Goal: Transaction & Acquisition: Purchase product/service

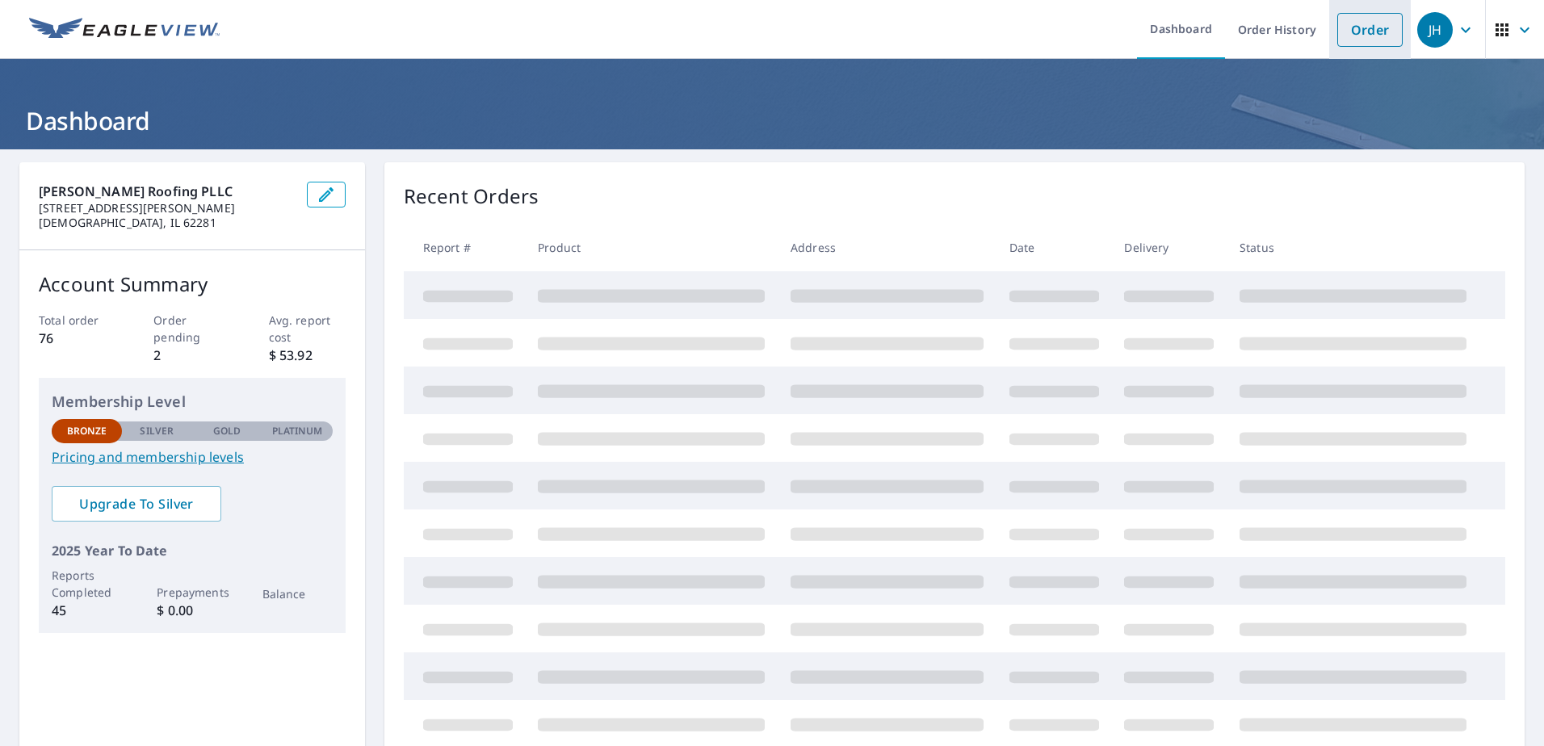
click at [1344, 37] on link "Order" at bounding box center [1369, 30] width 65 height 34
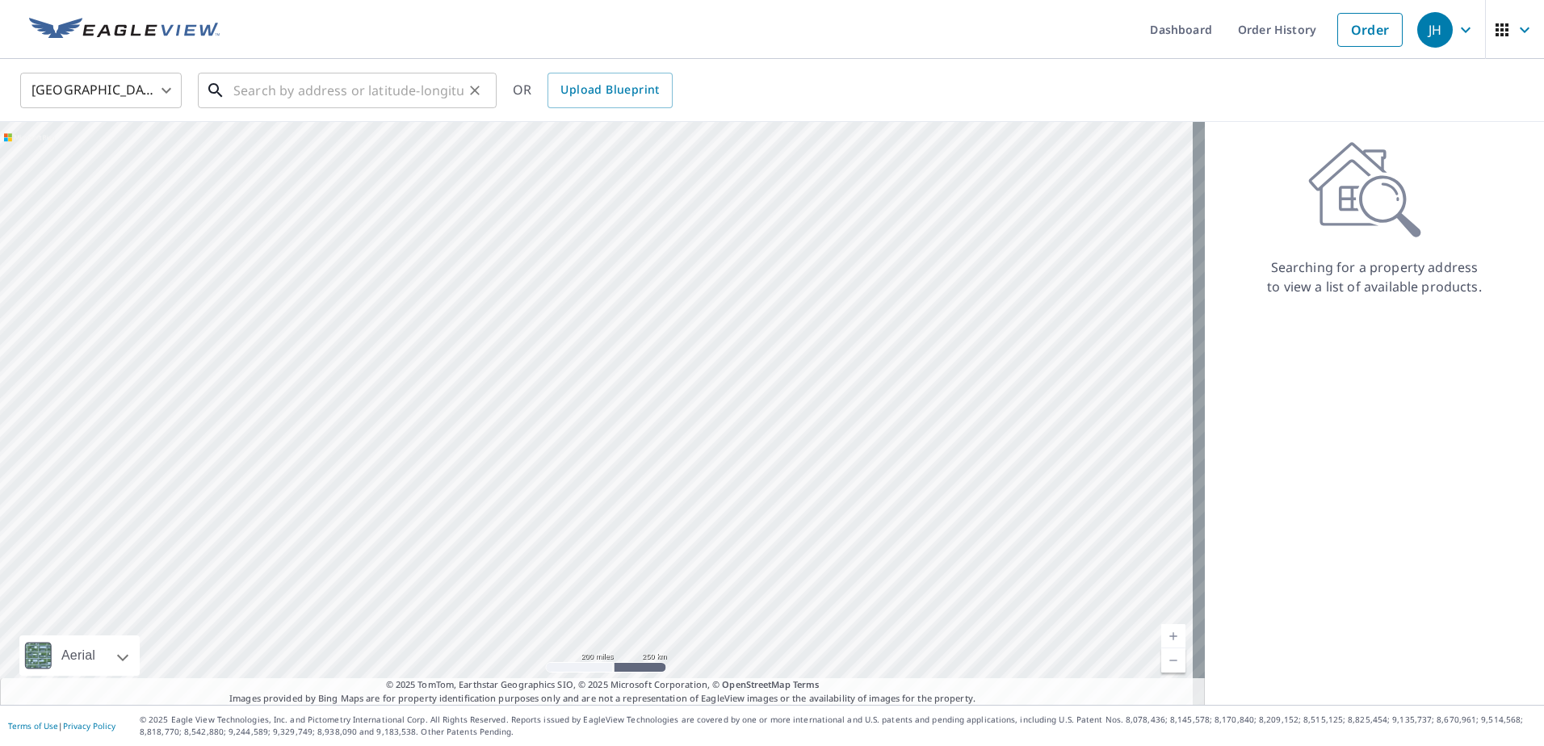
click at [258, 86] on input "text" at bounding box center [348, 90] width 230 height 45
paste input "1969 [GEOGRAPHIC_DATA], [GEOGRAPHIC_DATA]"
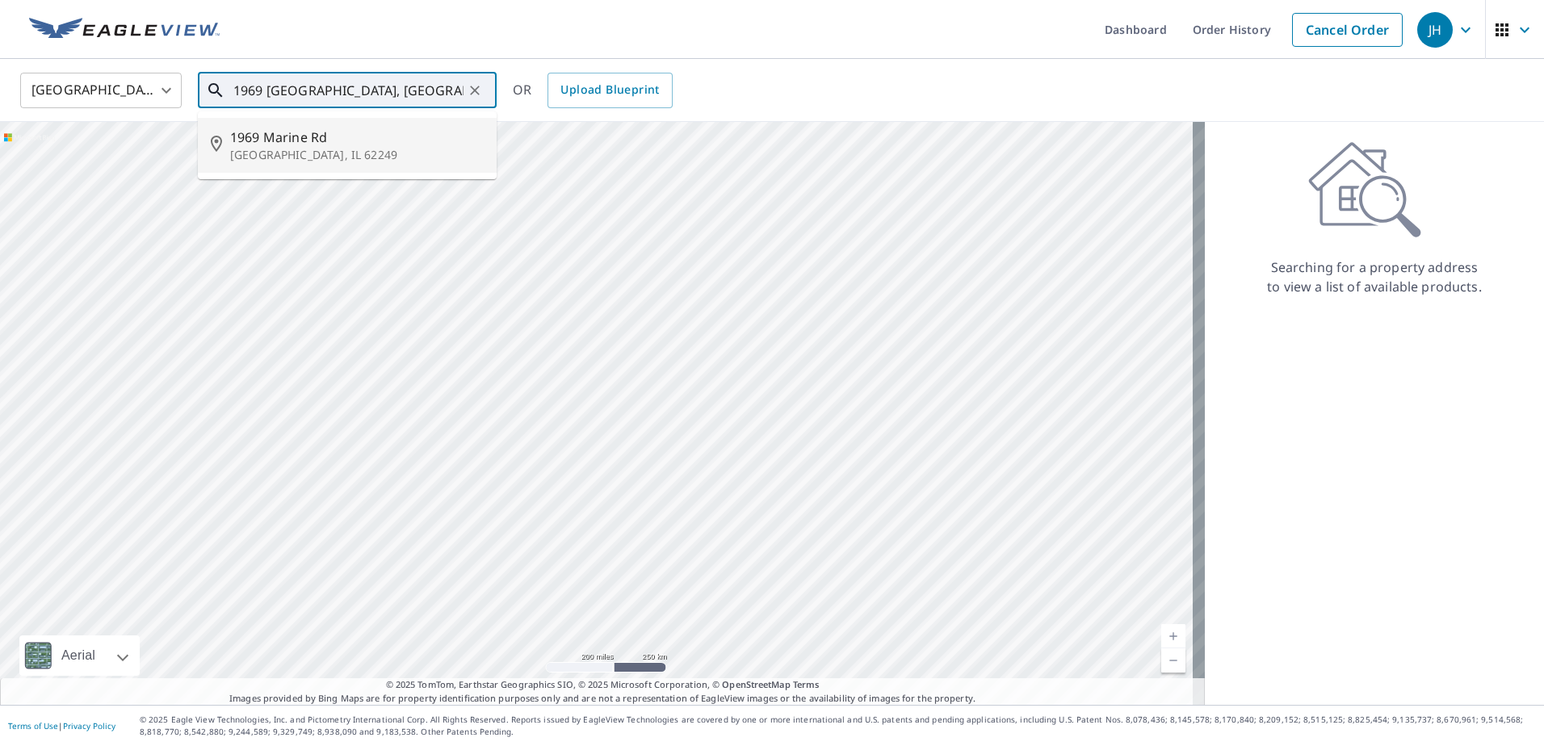
click at [330, 165] on li "[STREET_ADDRESS]" at bounding box center [347, 145] width 299 height 55
type input "[STREET_ADDRESS]"
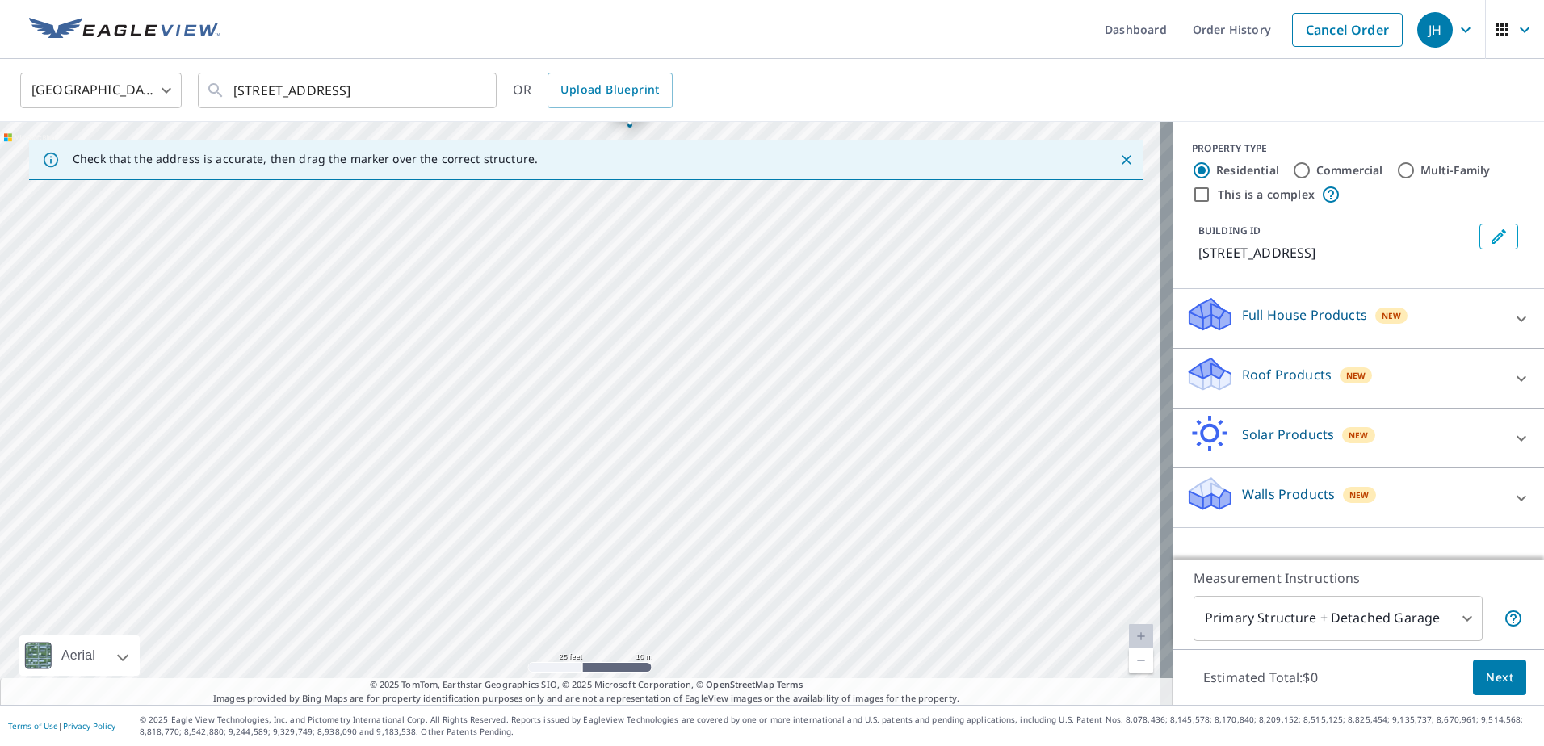
drag, startPoint x: 590, startPoint y: 466, endPoint x: 640, endPoint y: 312, distance: 162.4
click at [640, 312] on div "[STREET_ADDRESS]" at bounding box center [586, 413] width 1173 height 583
drag, startPoint x: 690, startPoint y: 336, endPoint x: 566, endPoint y: 509, distance: 212.5
click at [566, 509] on div "[STREET_ADDRESS]" at bounding box center [586, 413] width 1173 height 583
drag, startPoint x: 590, startPoint y: 523, endPoint x: 613, endPoint y: 511, distance: 26.0
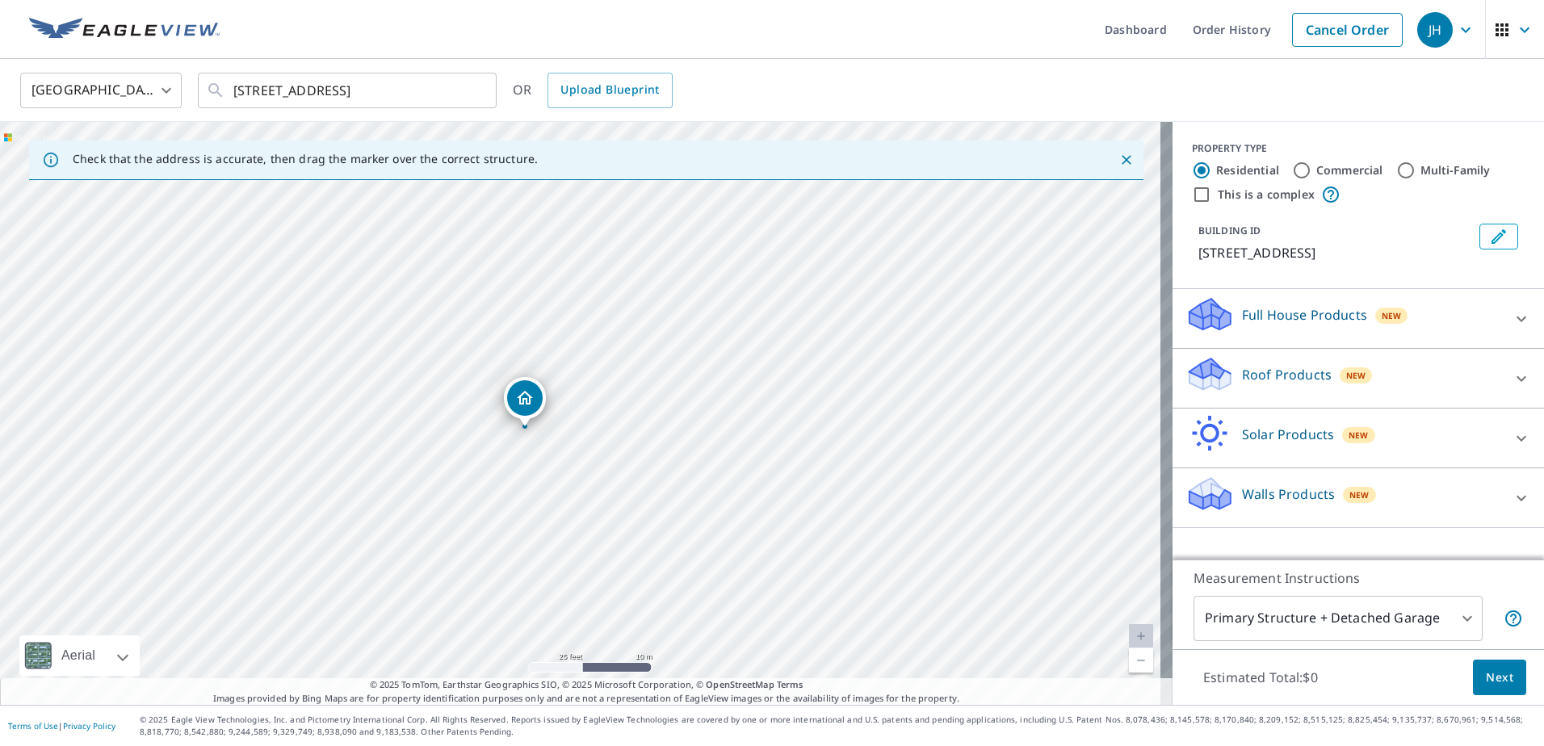
click at [613, 511] on div "[STREET_ADDRESS]" at bounding box center [586, 413] width 1173 height 583
drag, startPoint x: 594, startPoint y: 417, endPoint x: 605, endPoint y: 209, distance: 207.8
click at [605, 209] on div "[STREET_ADDRESS]" at bounding box center [586, 413] width 1173 height 583
drag, startPoint x: 597, startPoint y: 439, endPoint x: 586, endPoint y: 372, distance: 67.9
click at [586, 372] on div "[STREET_ADDRESS]" at bounding box center [586, 413] width 1173 height 583
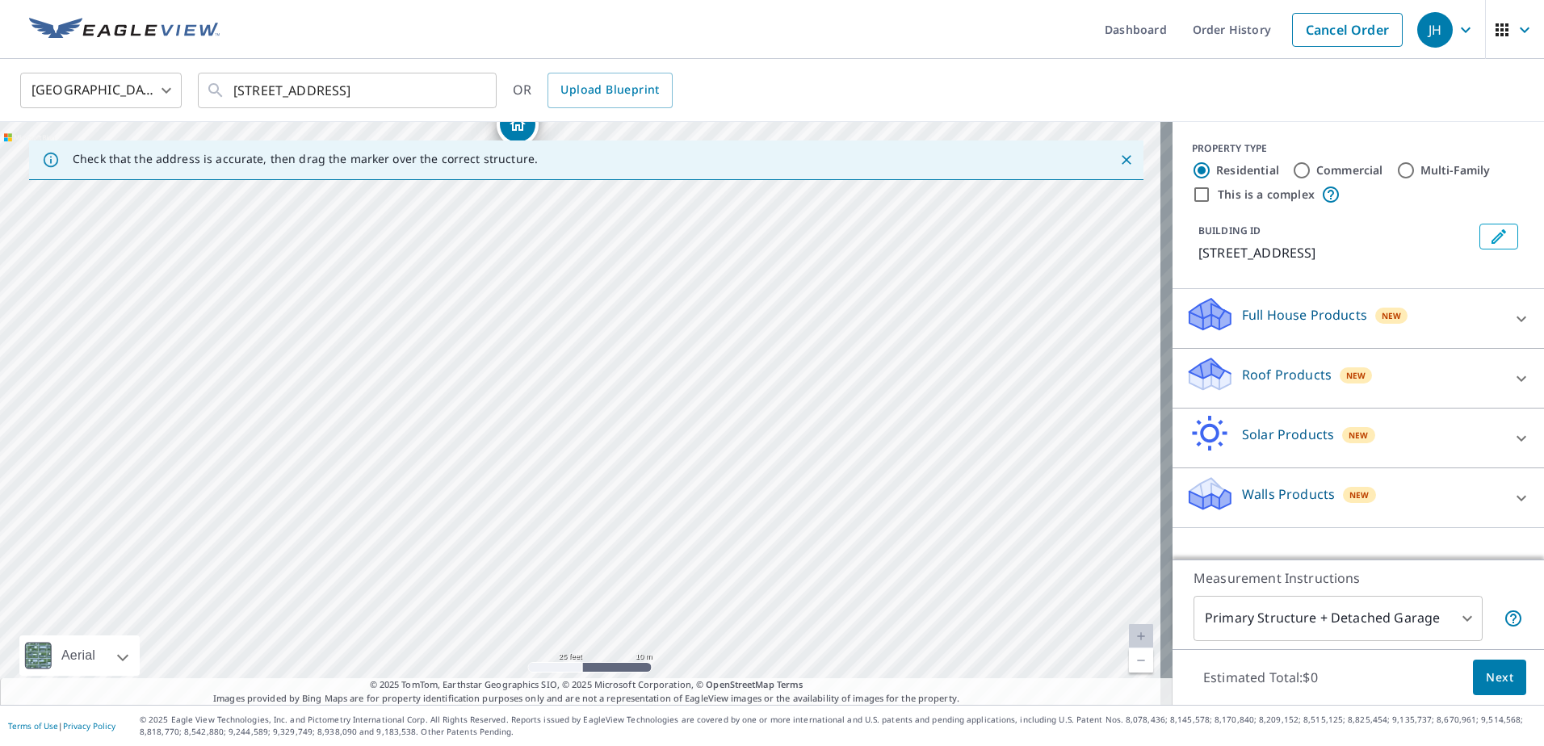
click at [636, 439] on div "[STREET_ADDRESS]" at bounding box center [586, 413] width 1173 height 583
click at [1512, 324] on icon at bounding box center [1521, 318] width 19 height 19
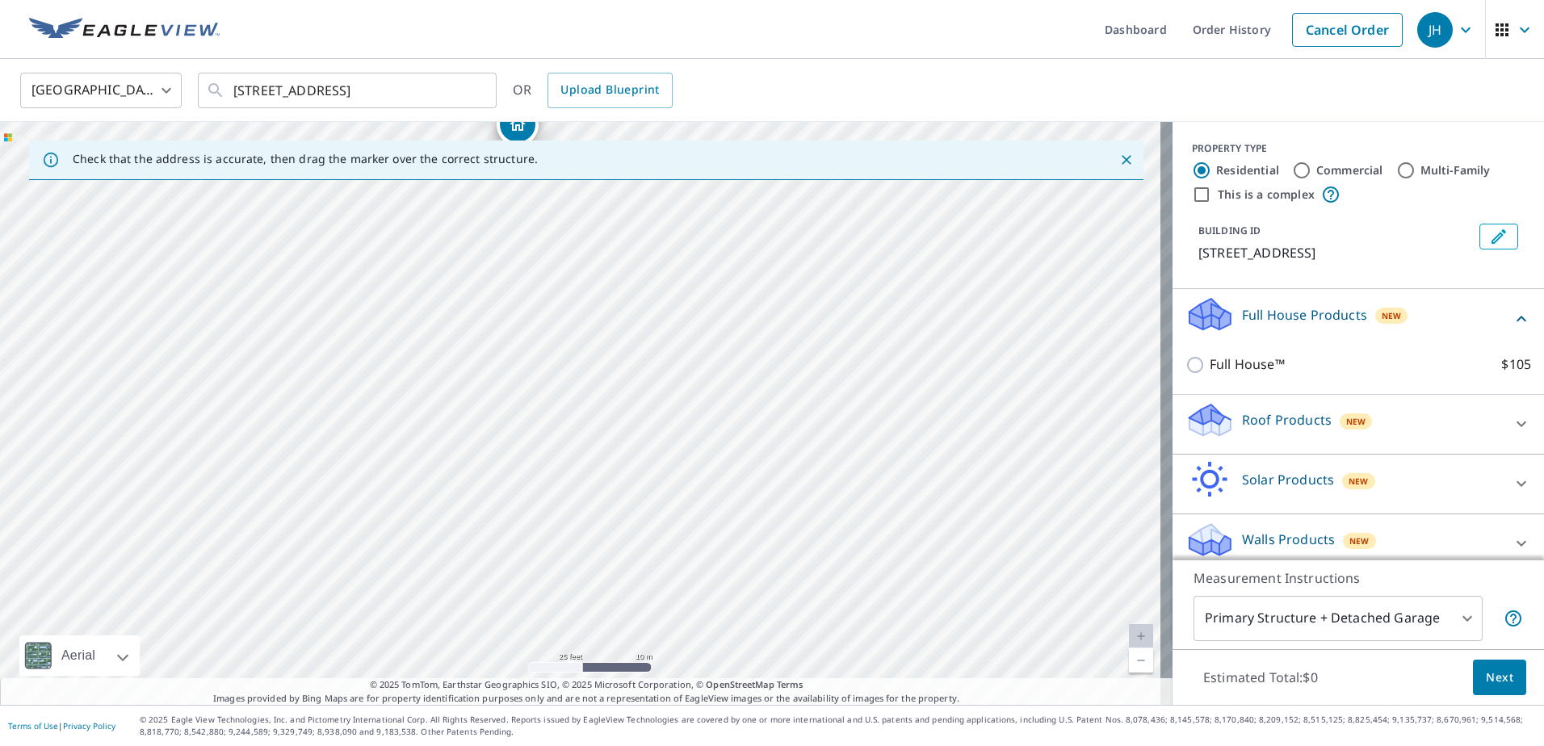
click at [1325, 376] on div "Full House™ $105" at bounding box center [1359, 365] width 346 height 46
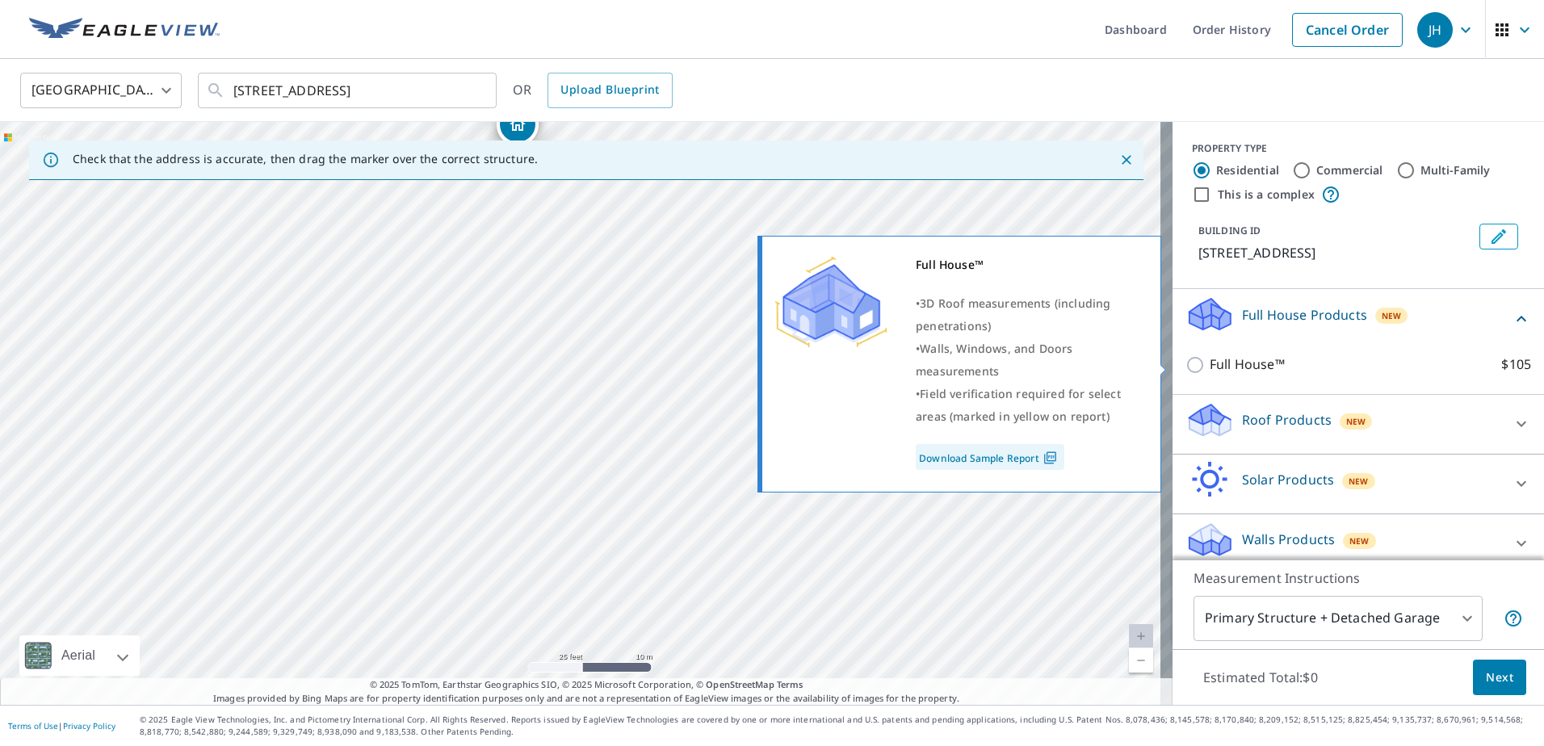
click at [1238, 363] on p "Full House™" at bounding box center [1247, 365] width 75 height 20
click at [1210, 363] on input "Full House™ $105" at bounding box center [1198, 364] width 24 height 19
checkbox input "true"
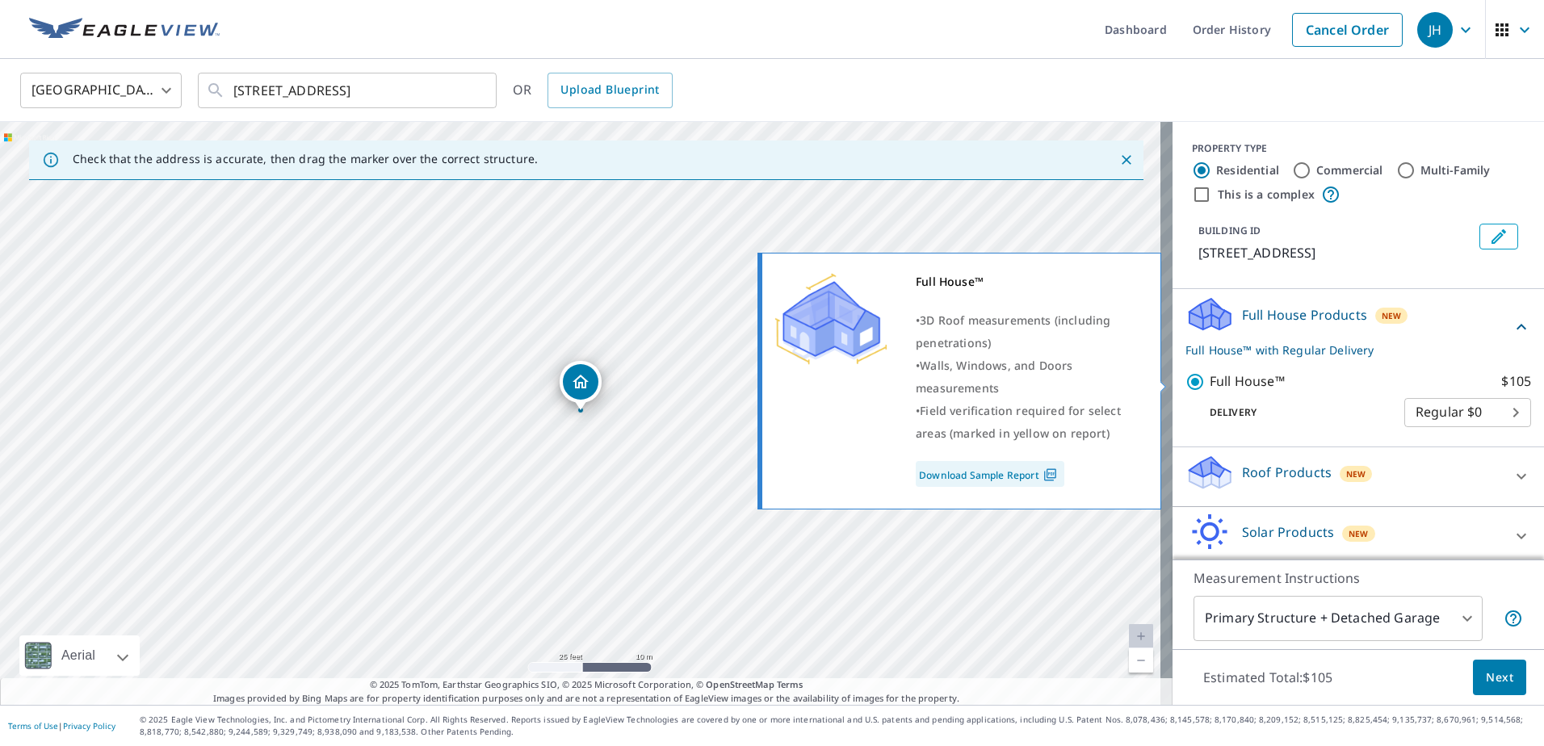
scroll to position [67, 0]
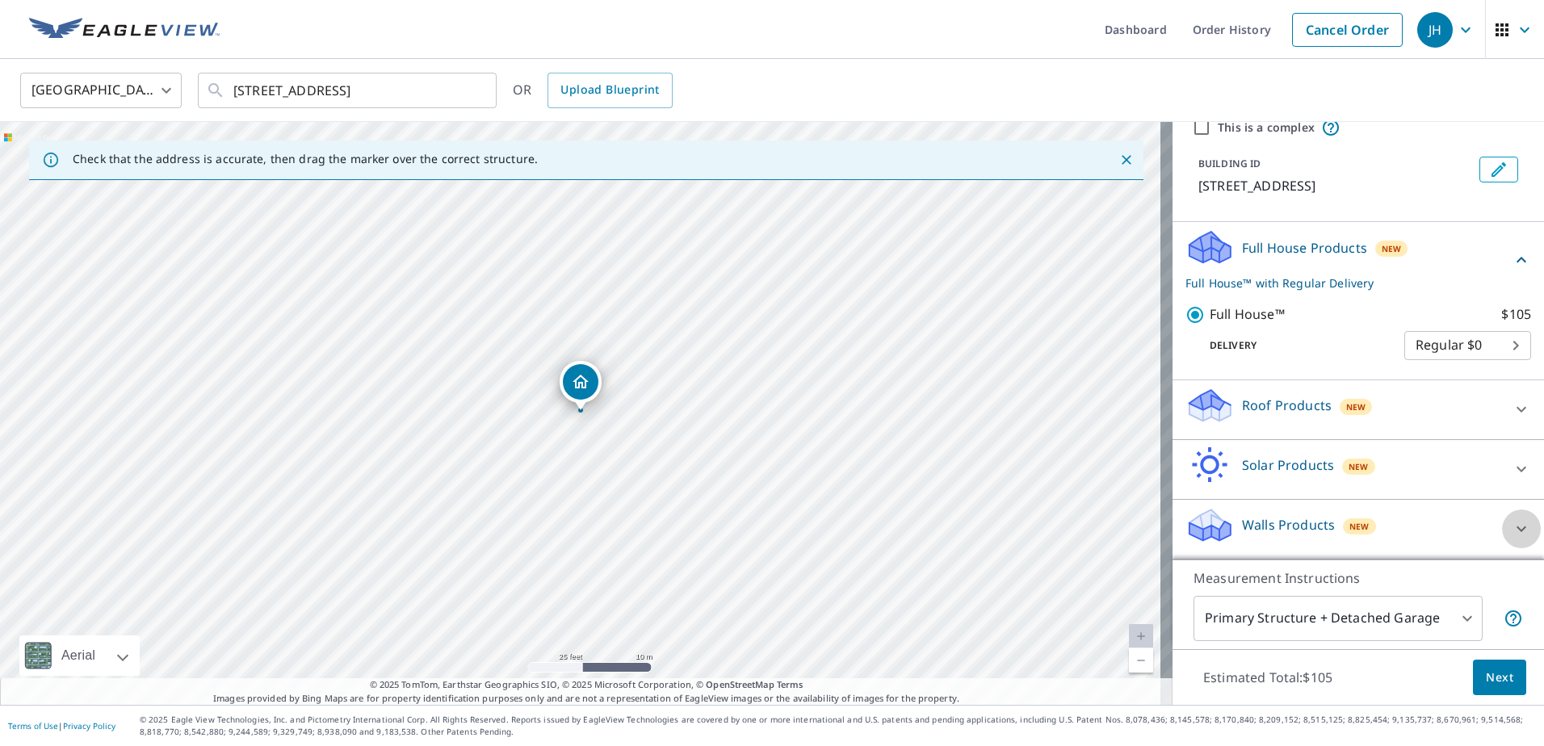
click at [1502, 521] on div at bounding box center [1521, 529] width 39 height 39
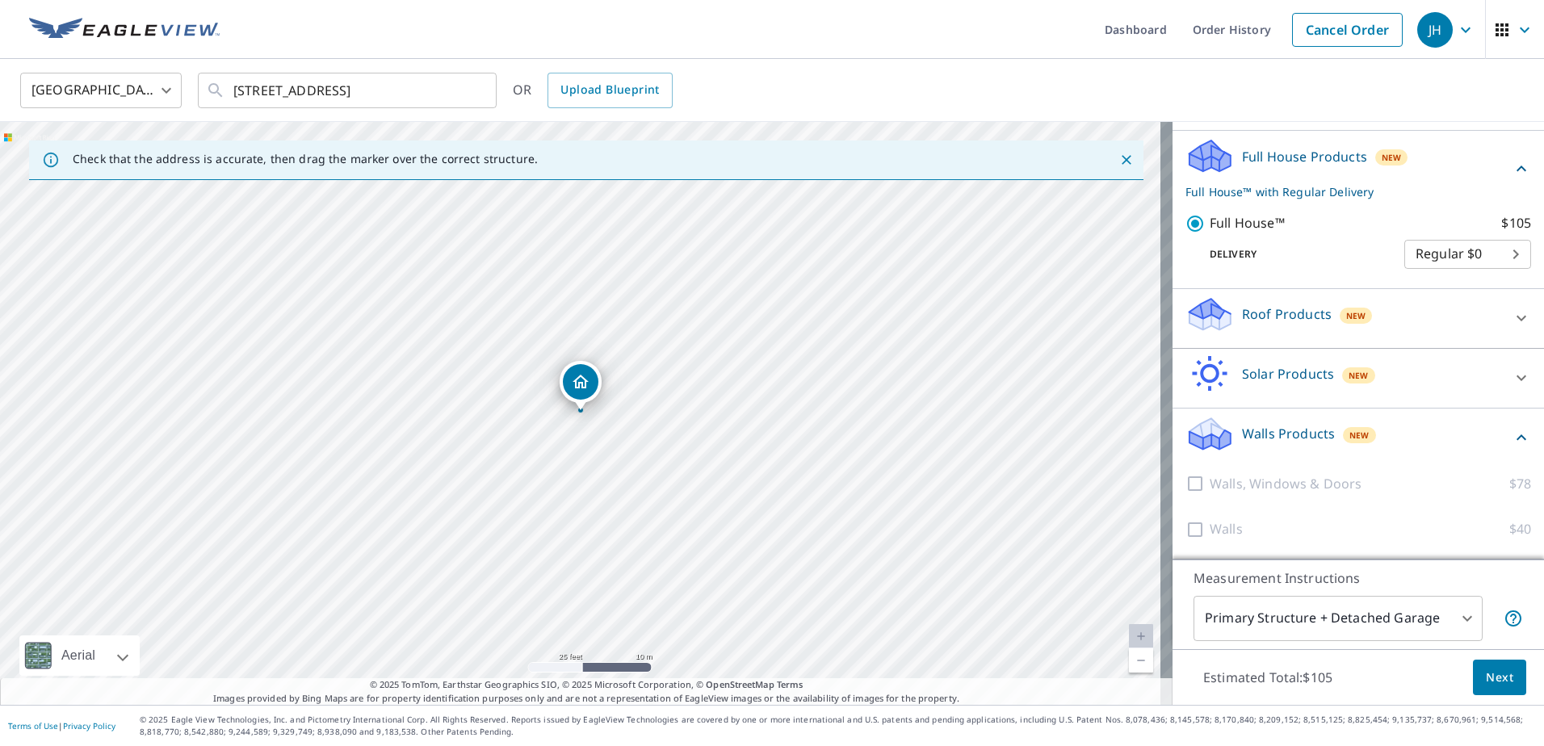
click at [1505, 670] on button "Next" at bounding box center [1499, 678] width 53 height 36
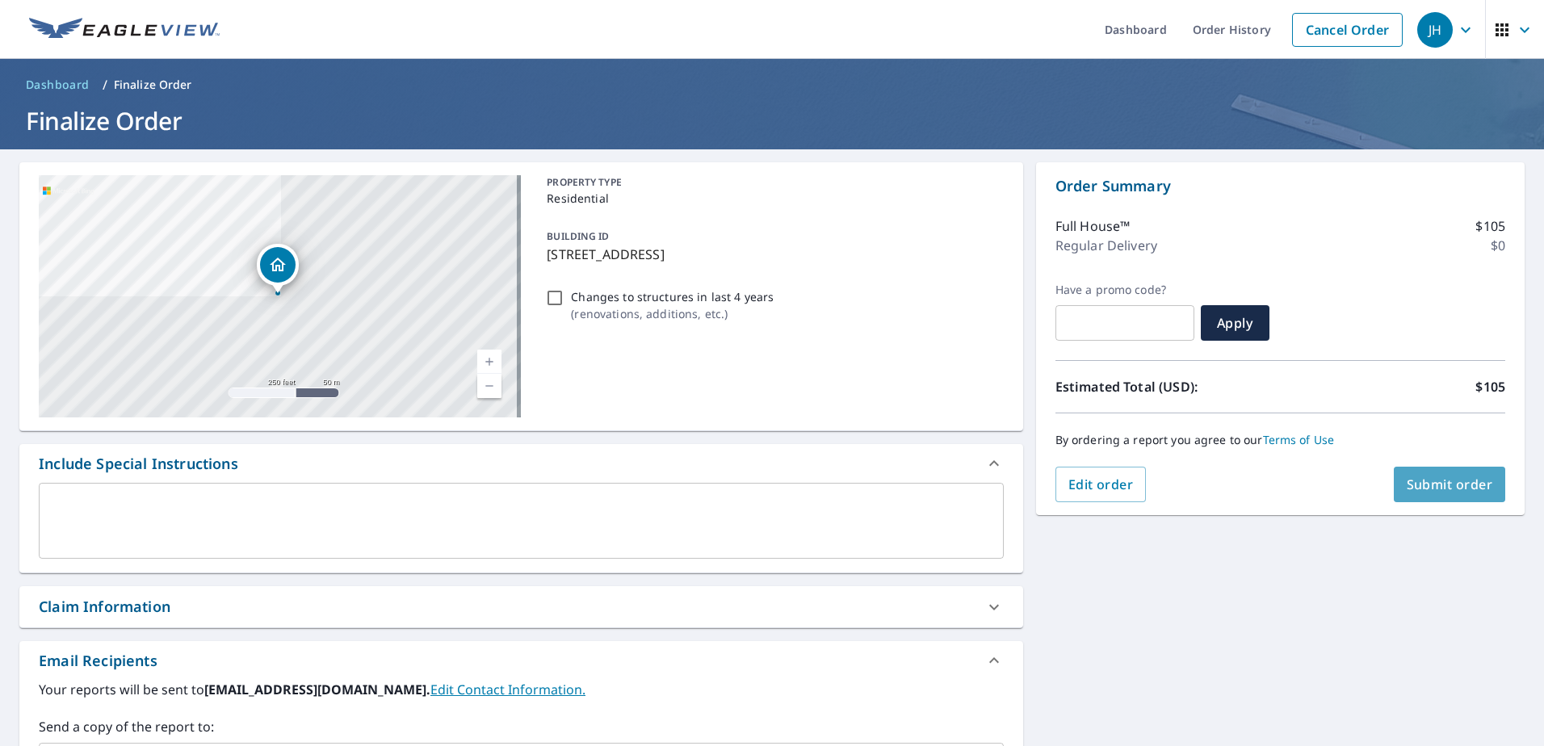
click at [1408, 487] on span "Submit order" at bounding box center [1450, 485] width 86 height 18
